Goal: Transaction & Acquisition: Purchase product/service

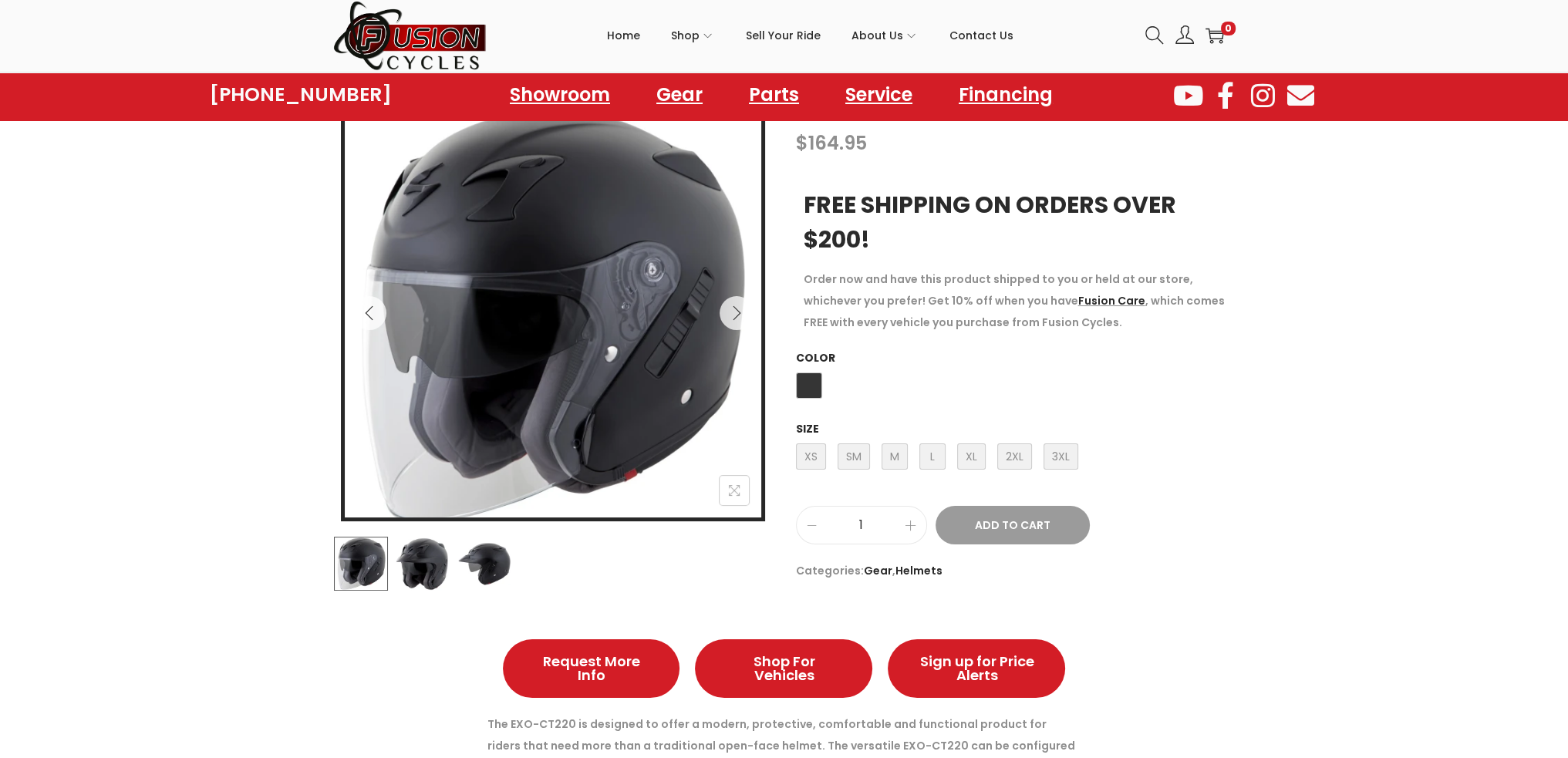
scroll to position [231, 0]
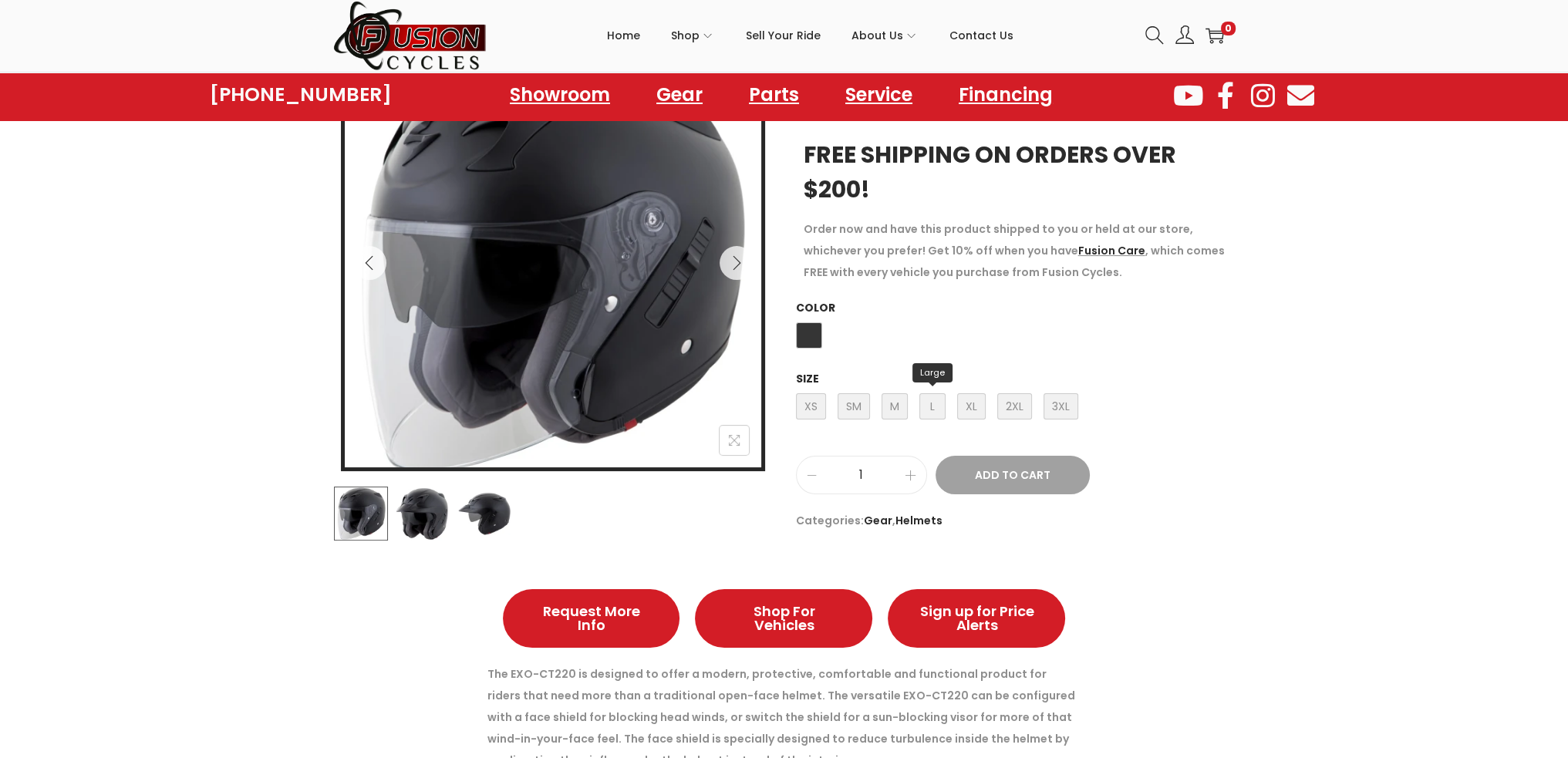
click at [921, 396] on span "L Large" at bounding box center [933, 406] width 26 height 26
click at [929, 406] on span "L Large" at bounding box center [933, 406] width 26 height 26
click at [920, 411] on span "L Large" at bounding box center [933, 406] width 26 height 26
click at [426, 528] on img at bounding box center [422, 514] width 54 height 54
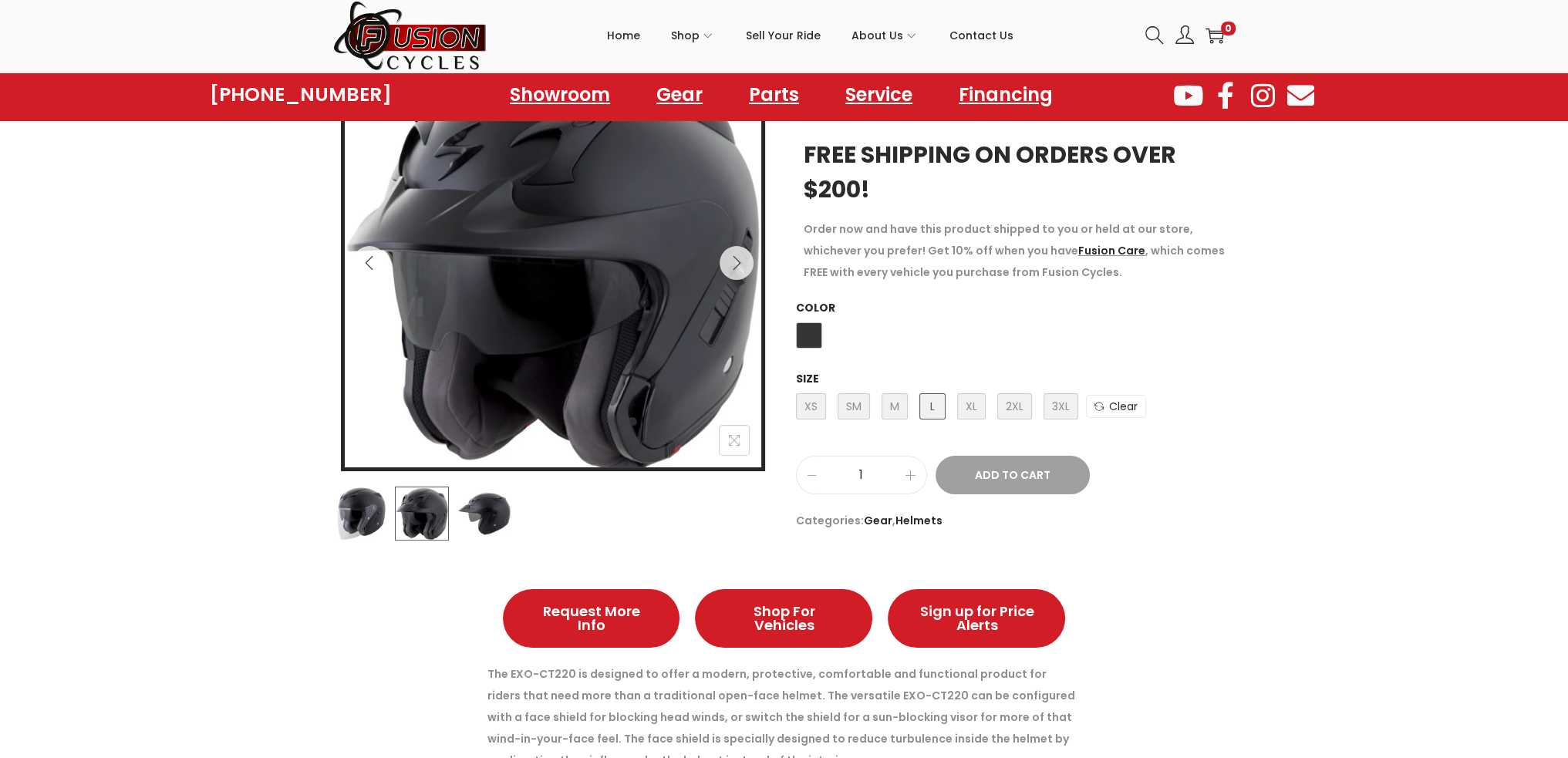
click at [525, 513] on div at bounding box center [553, 514] width 440 height 54
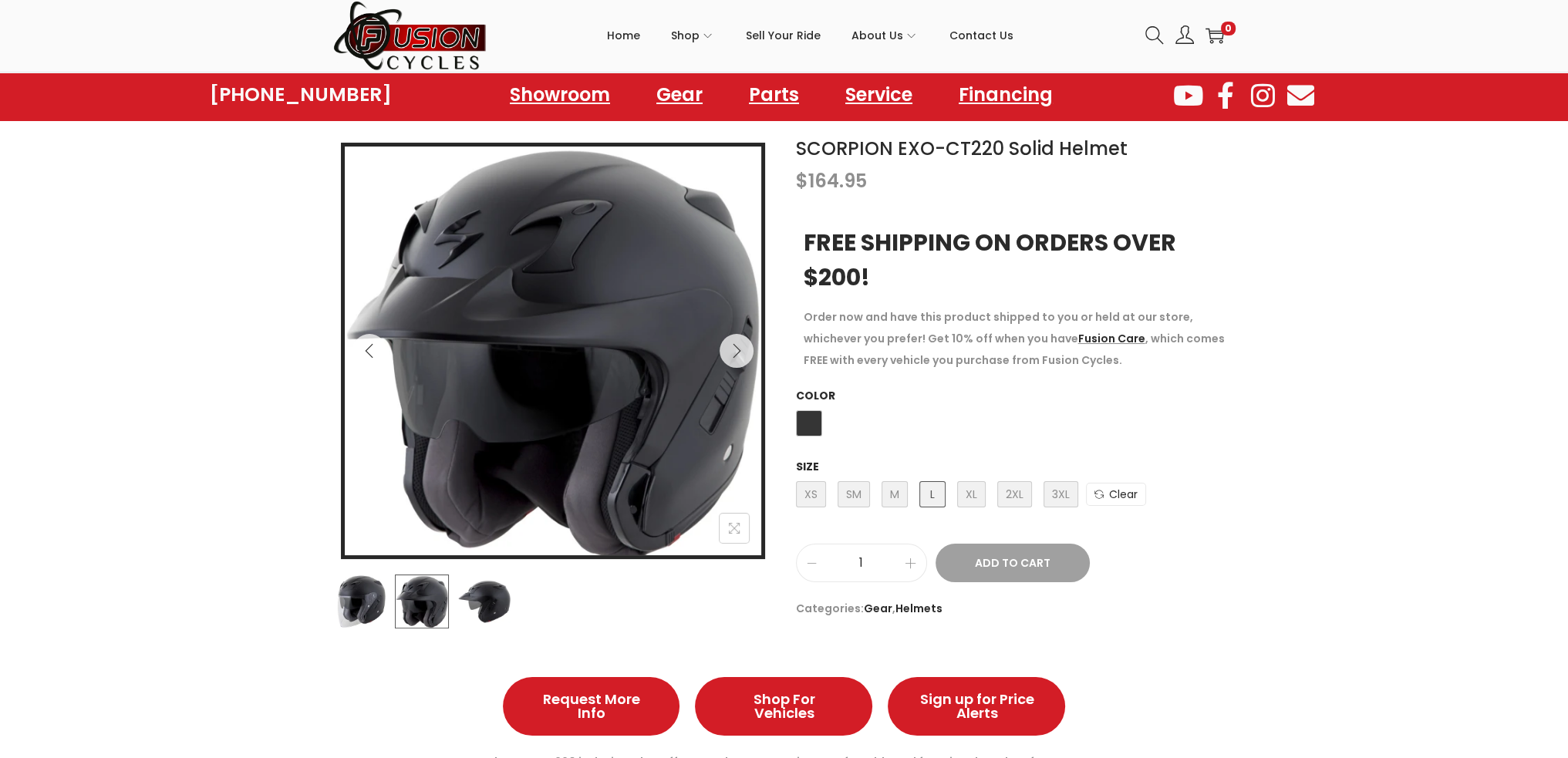
scroll to position [155, 0]
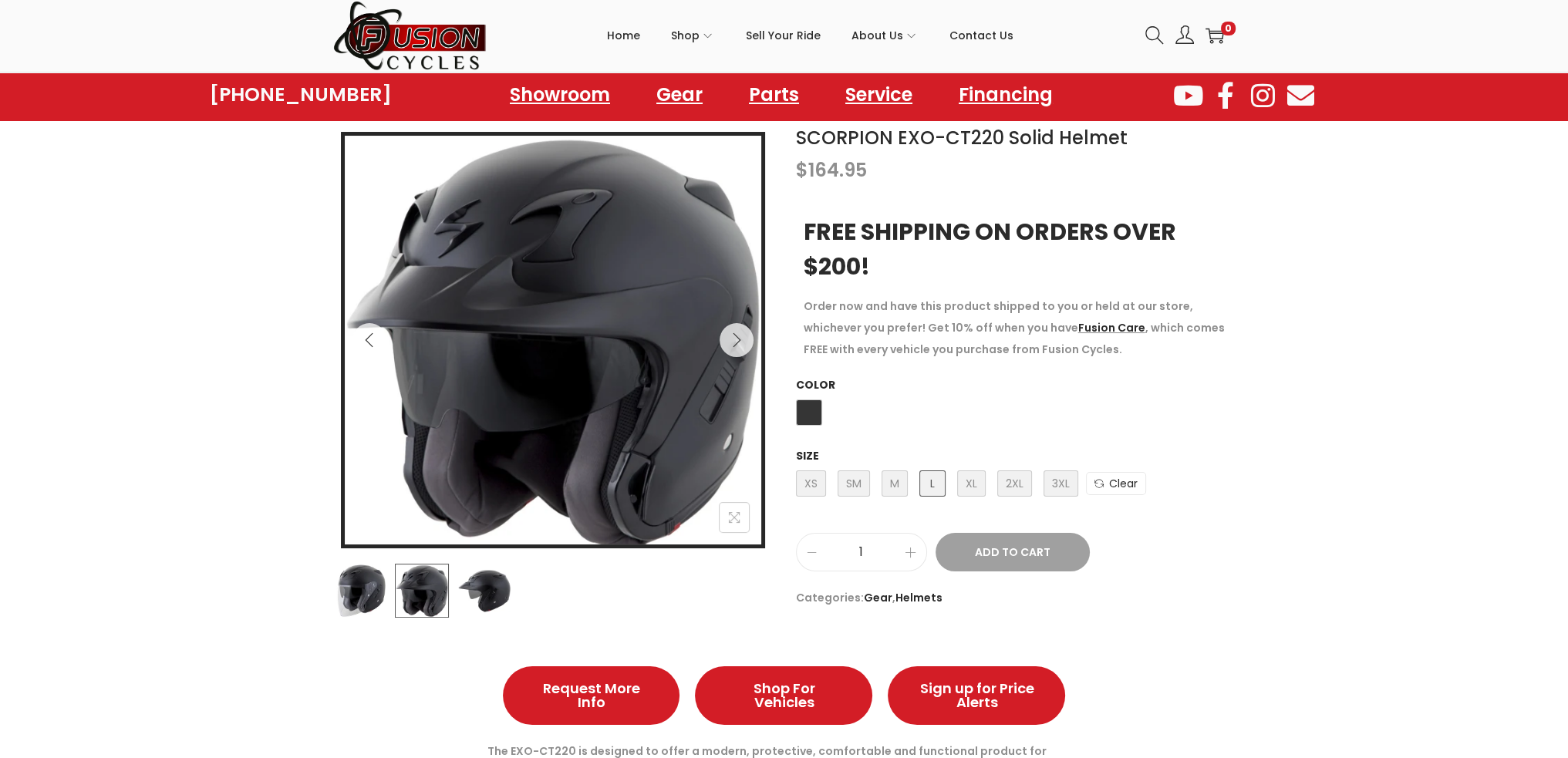
click at [466, 576] on img at bounding box center [485, 590] width 54 height 54
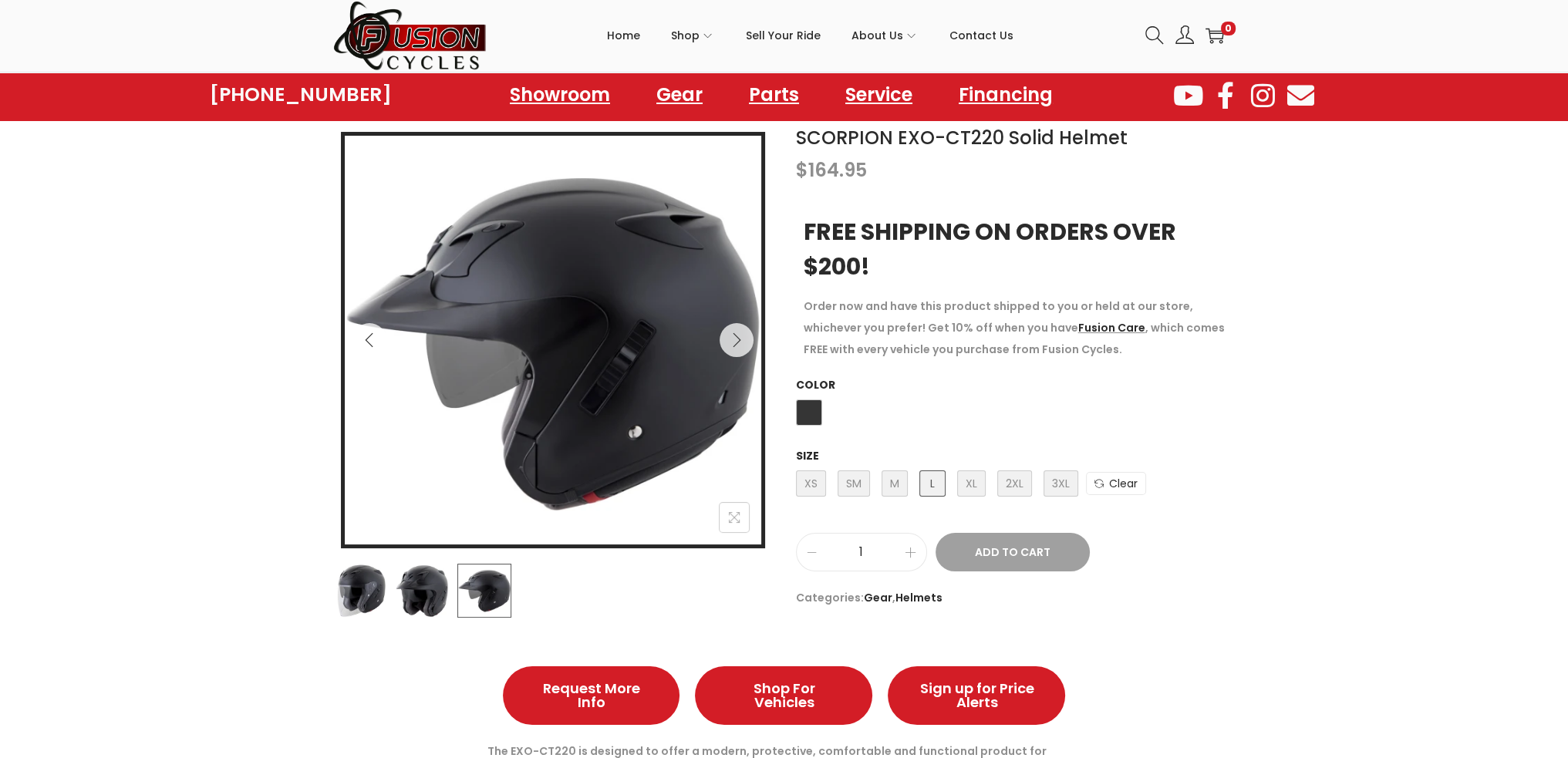
click at [383, 600] on img at bounding box center [361, 590] width 54 height 54
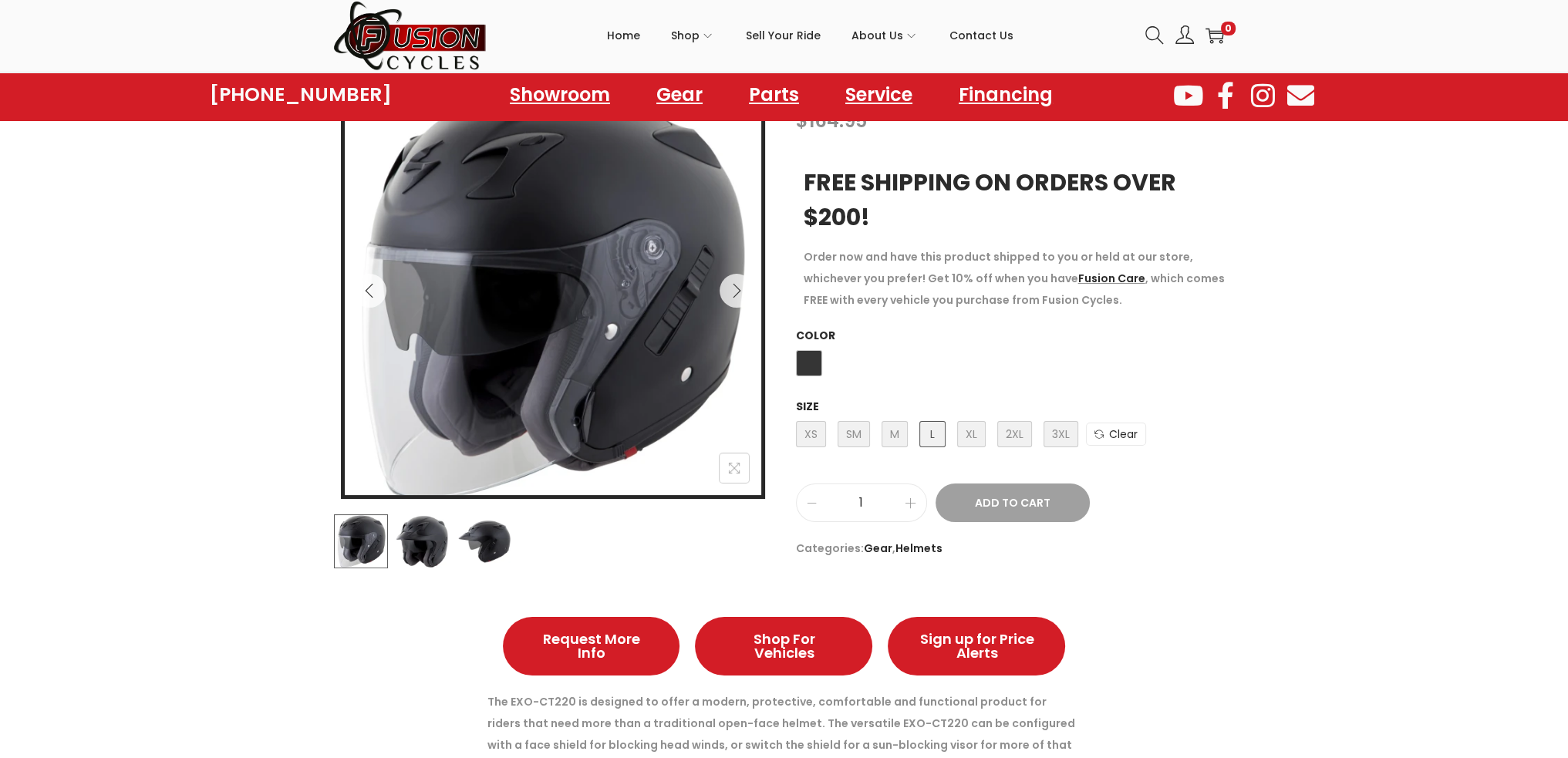
scroll to position [173, 0]
